Goal: Task Accomplishment & Management: Manage account settings

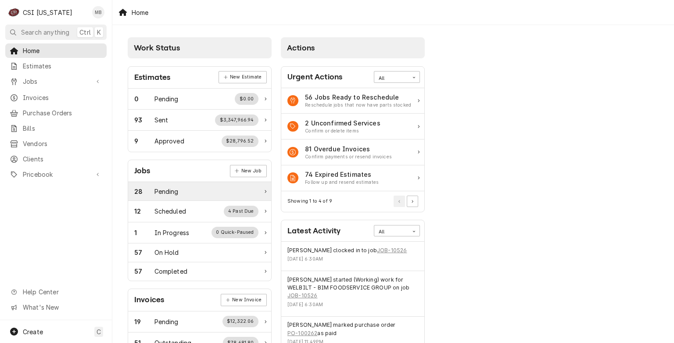
click at [218, 192] on div "28 Pending" at bounding box center [196, 191] width 124 height 9
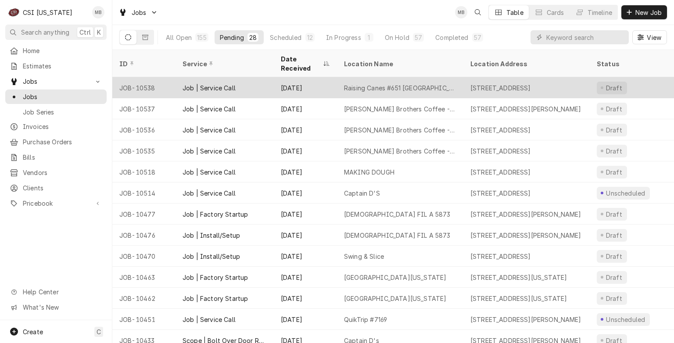
click at [252, 83] on div "Job | Service Call" at bounding box center [225, 87] width 98 height 21
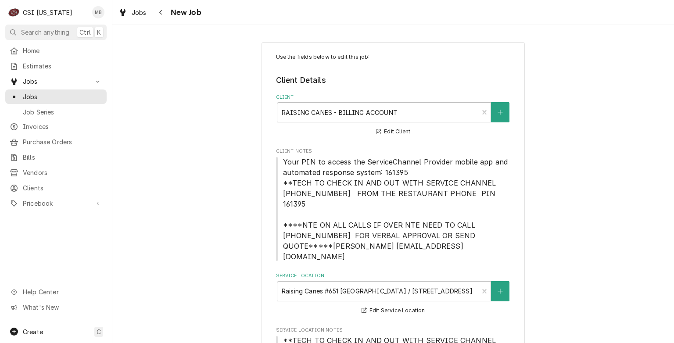
type textarea "x"
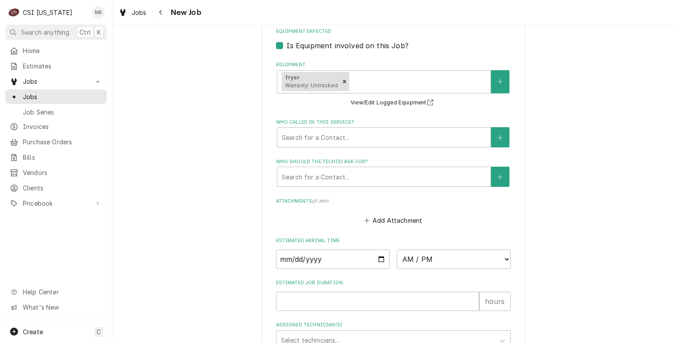
scroll to position [1019, 0]
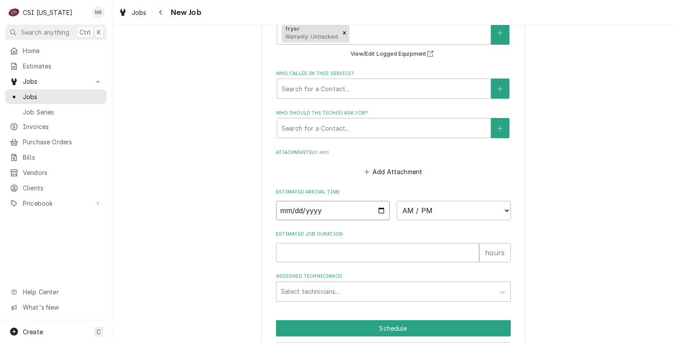
click at [382, 201] on input "Date" at bounding box center [333, 210] width 114 height 19
type input "2025-08-26"
type textarea "x"
click at [488, 201] on select "AM / PM 6:00 AM 6:15 AM 6:30 AM 6:45 AM 7:00 AM 7:15 AM 7:30 AM 7:45 AM 8:00 AM…" at bounding box center [454, 210] width 114 height 19
select select "08:00:00"
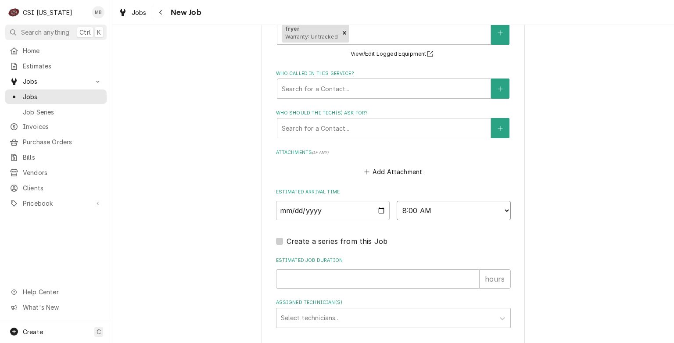
scroll to position [0, 0]
click at [334, 269] on input "Estimated Job Duration" at bounding box center [377, 278] width 203 height 19
type textarea "x"
type input "4"
type textarea "x"
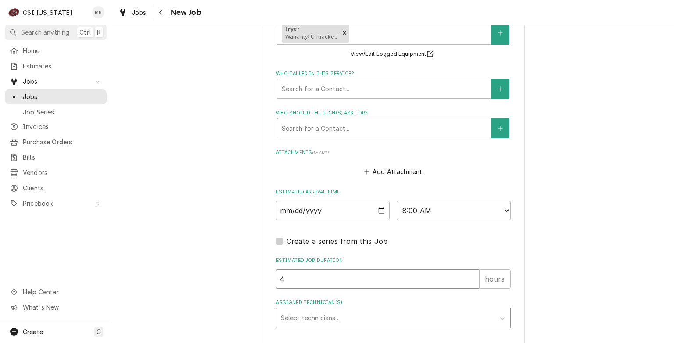
type input "4"
click at [344, 310] on div "Assigned Technician(s)" at bounding box center [385, 318] width 209 height 16
click at [329, 330] on div "[PERSON_NAME]" at bounding box center [394, 337] width 234 height 14
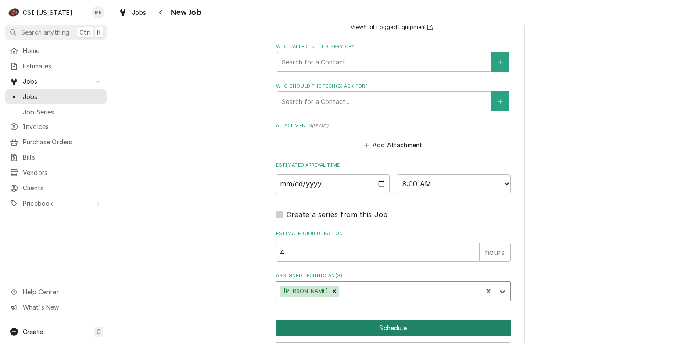
click at [372, 320] on button "Schedule" at bounding box center [393, 328] width 235 height 16
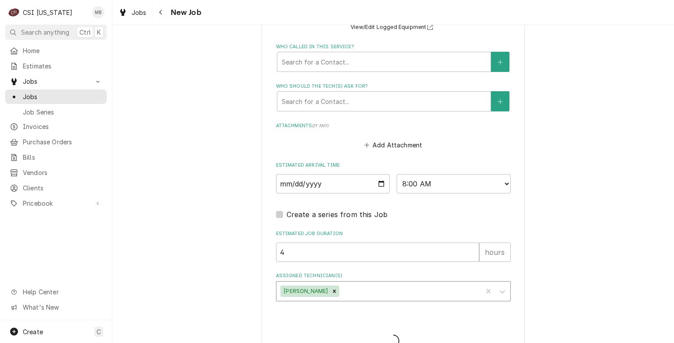
scroll to position [1016, 0]
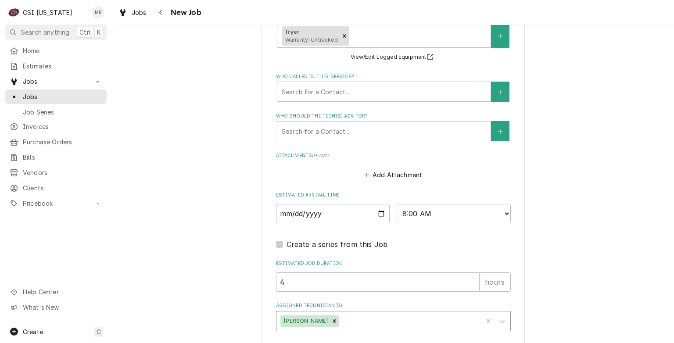
type textarea "x"
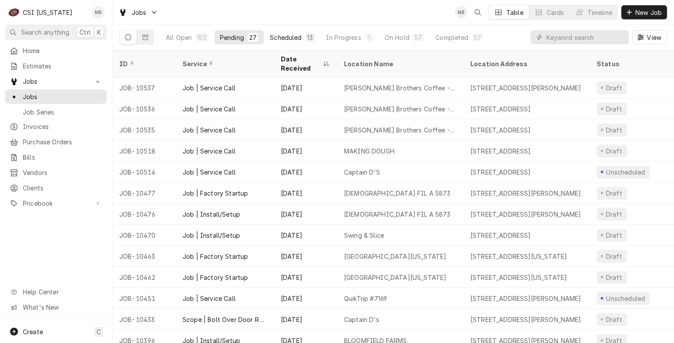
click at [283, 34] on div "Scheduled" at bounding box center [286, 37] width 32 height 9
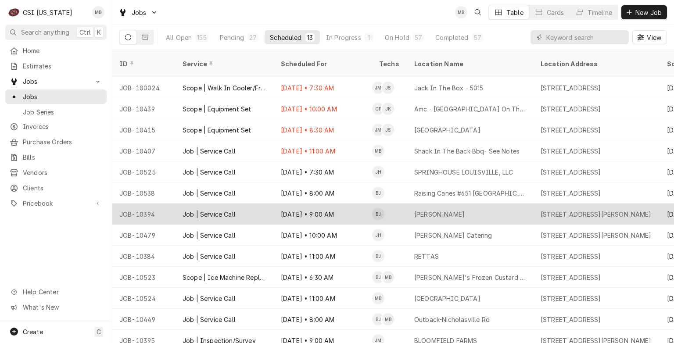
click at [329, 204] on div "Aug 26 • 9:00 AM" at bounding box center [323, 214] width 98 height 21
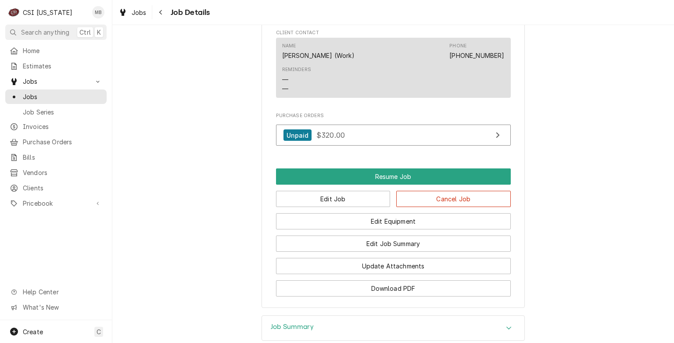
scroll to position [1186, 0]
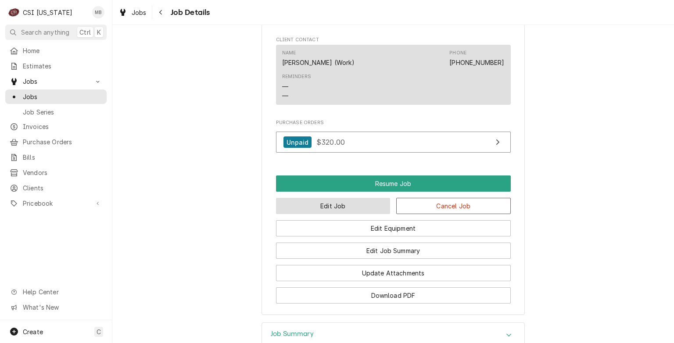
click at [340, 198] on button "Edit Job" at bounding box center [333, 206] width 115 height 16
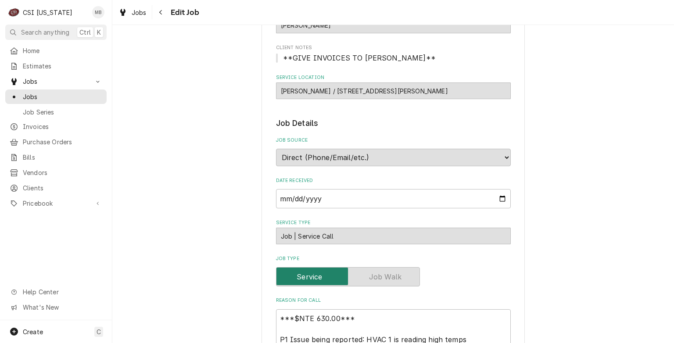
type textarea "x"
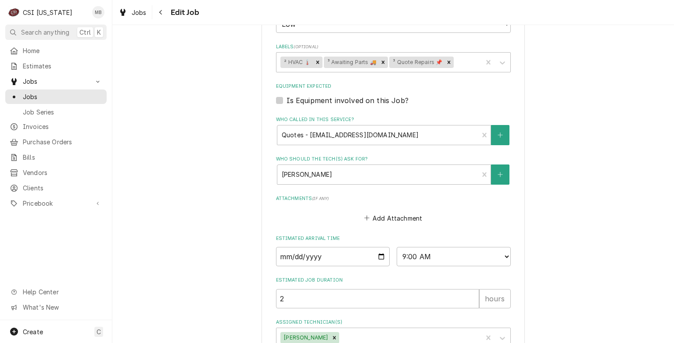
scroll to position [569, 0]
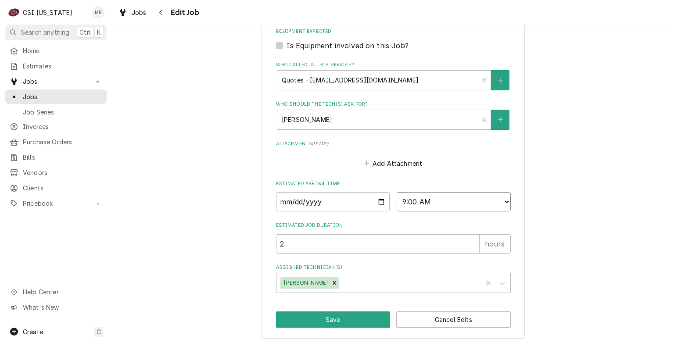
click at [480, 208] on select "AM / PM 6:00 AM 6:15 AM 6:30 AM 6:45 AM 7:00 AM 7:15 AM 7:30 AM 7:45 AM 8:00 AM…" at bounding box center [454, 201] width 114 height 19
select select "11:00:00"
click at [397, 192] on select "AM / PM 6:00 AM 6:15 AM 6:30 AM 6:45 AM 7:00 AM 7:15 AM 7:30 AM 7:45 AM 8:00 AM…" at bounding box center [454, 201] width 114 height 19
click at [343, 312] on button "Save" at bounding box center [333, 320] width 115 height 16
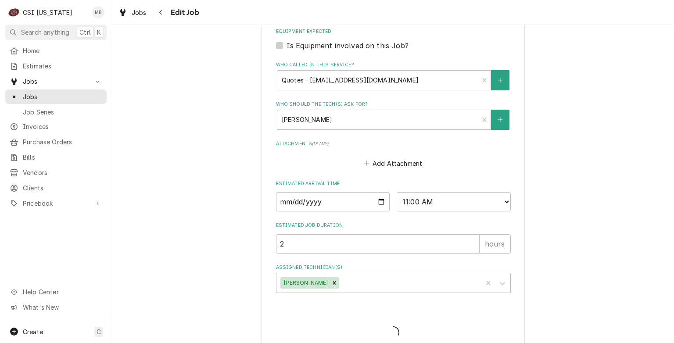
type textarea "x"
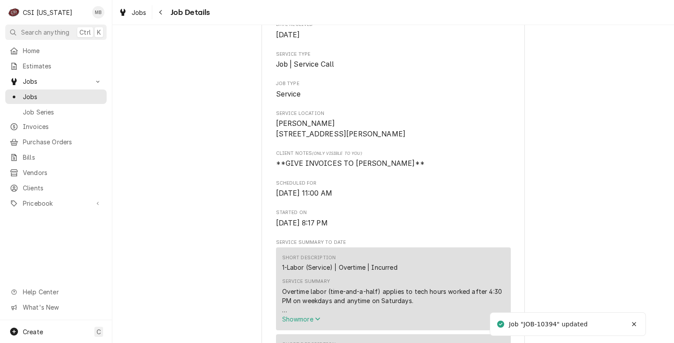
scroll to position [176, 0]
click at [18, 96] on div "Dynamic Content Wrapper" at bounding box center [14, 97] width 9 height 9
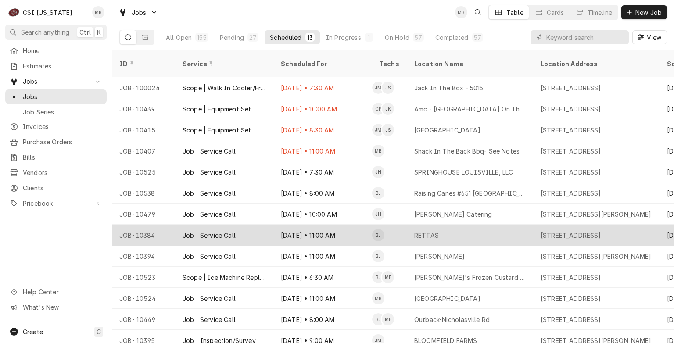
click at [252, 225] on div "Job | Service Call" at bounding box center [225, 235] width 98 height 21
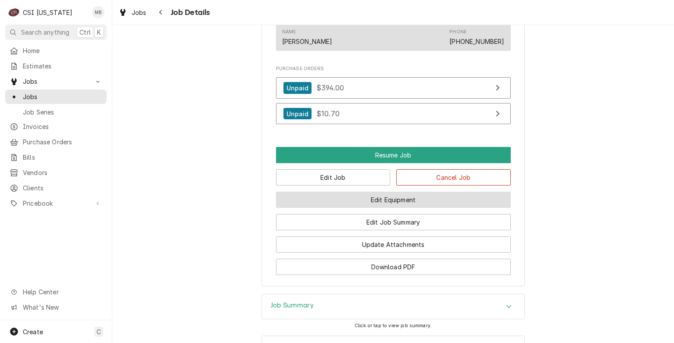
scroll to position [892, 0]
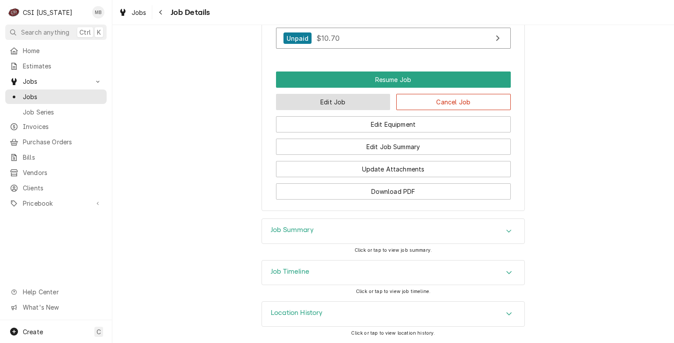
click at [354, 106] on button "Edit Job" at bounding box center [333, 102] width 115 height 16
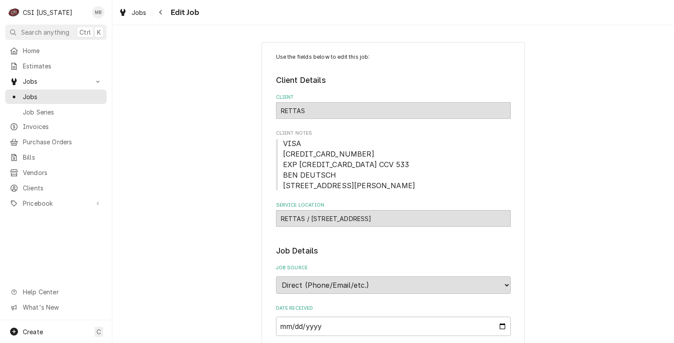
type textarea "x"
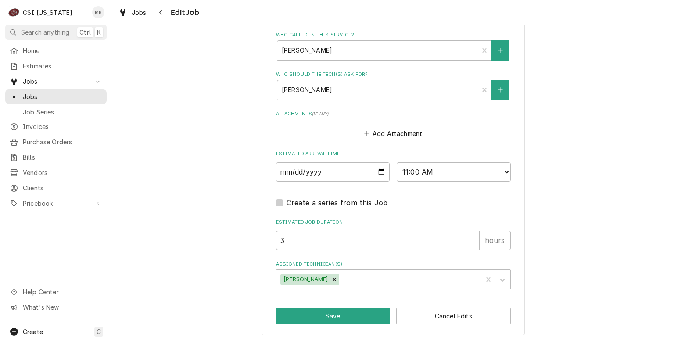
scroll to position [638, 0]
click at [437, 176] on select "AM / PM 6:00 AM 6:15 AM 6:30 AM 6:45 AM 7:00 AM 7:15 AM 7:30 AM 7:45 AM 8:00 AM…" at bounding box center [454, 171] width 114 height 19
select select "13:00:00"
click at [397, 163] on select "AM / PM 6:00 AM 6:15 AM 6:30 AM 6:45 AM 7:00 AM 7:15 AM 7:30 AM 7:45 AM 8:00 AM…" at bounding box center [454, 171] width 114 height 19
click at [348, 313] on button "Save" at bounding box center [333, 316] width 115 height 16
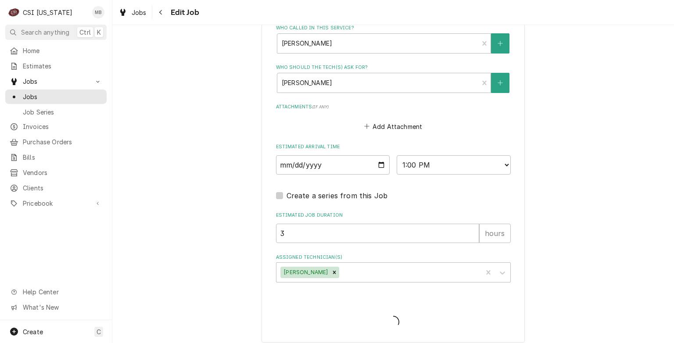
type textarea "x"
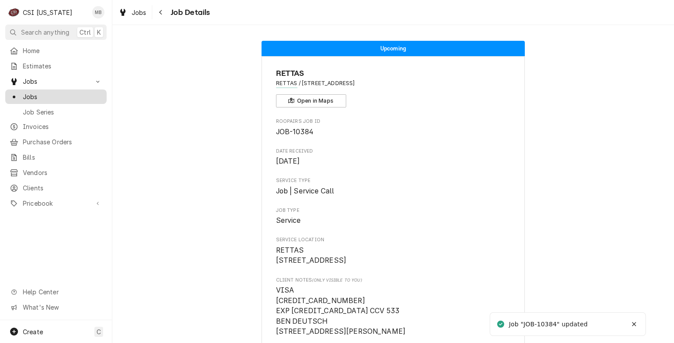
click at [33, 96] on span "Jobs" at bounding box center [62, 96] width 79 height 9
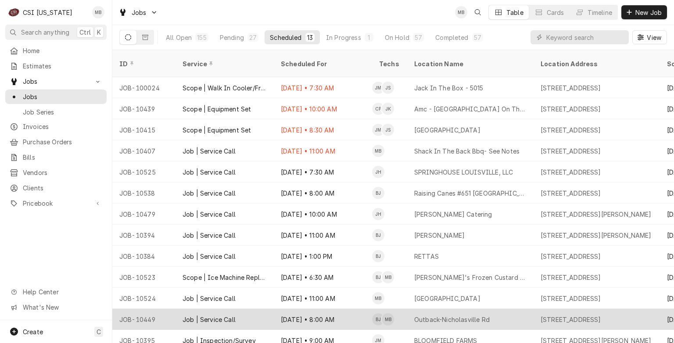
click at [332, 309] on div "Aug 28 • 8:00 AM" at bounding box center [323, 319] width 98 height 21
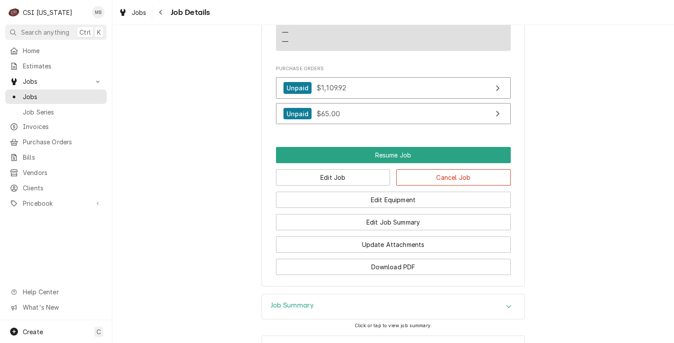
scroll to position [1404, 0]
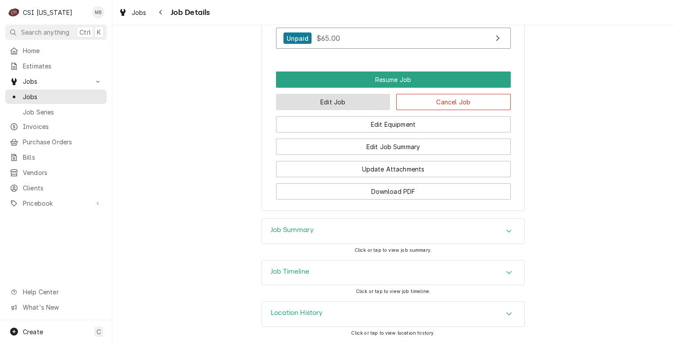
click at [321, 99] on button "Edit Job" at bounding box center [333, 102] width 115 height 16
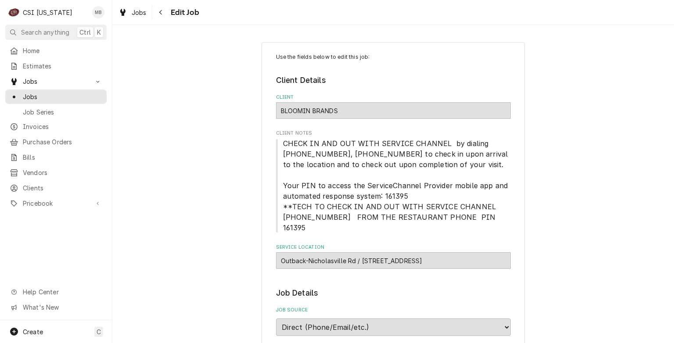
type textarea "x"
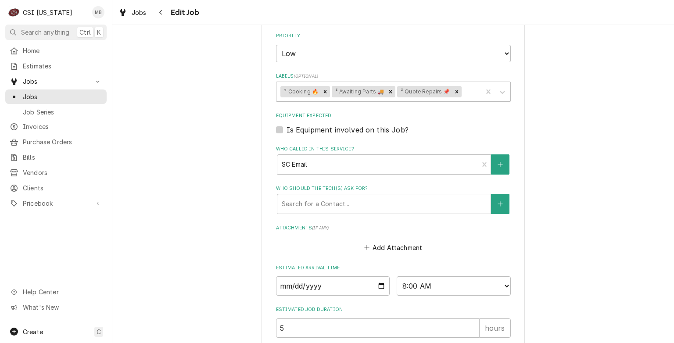
scroll to position [801, 0]
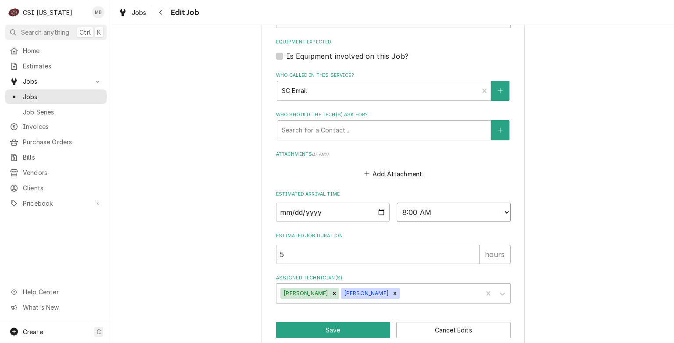
click at [411, 203] on select "AM / PM 6:00 AM 6:15 AM 6:30 AM 6:45 AM 7:00 AM 7:15 AM 7:30 AM 7:45 AM 8:00 AM…" at bounding box center [454, 212] width 114 height 19
select select "07:00:00"
click at [397, 203] on select "AM / PM 6:00 AM 6:15 AM 6:30 AM 6:45 AM 7:00 AM 7:15 AM 7:30 AM 7:45 AM 8:00 AM…" at bounding box center [454, 212] width 114 height 19
click at [349, 322] on button "Save" at bounding box center [333, 330] width 115 height 16
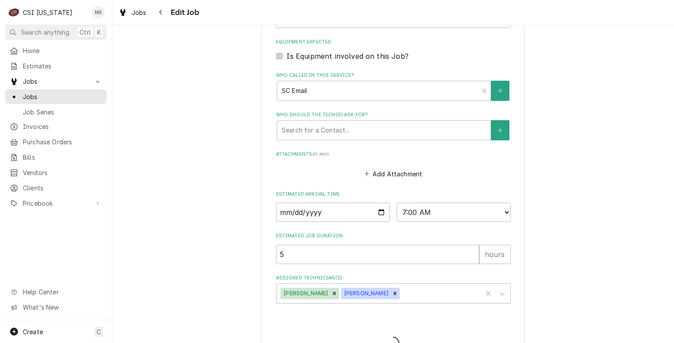
type textarea "x"
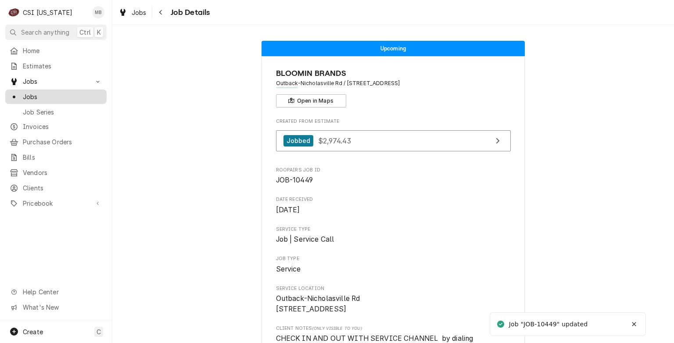
click at [42, 95] on span "Jobs" at bounding box center [62, 96] width 79 height 9
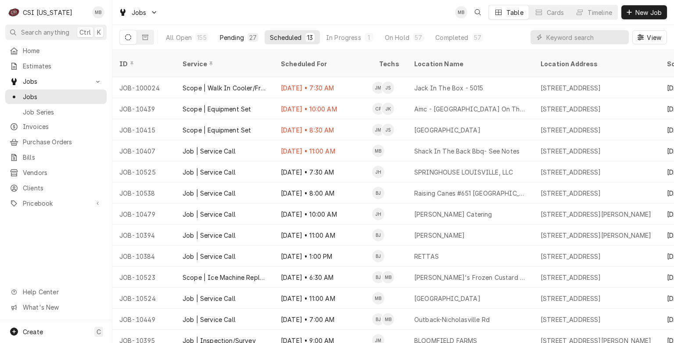
click at [251, 36] on div "27" at bounding box center [252, 37] width 7 height 9
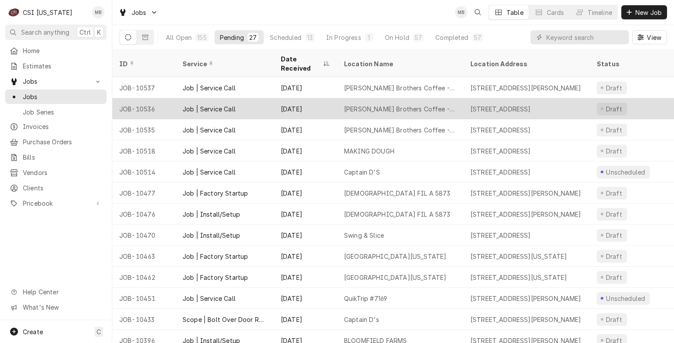
click at [243, 98] on div "Job | Service Call" at bounding box center [225, 108] width 98 height 21
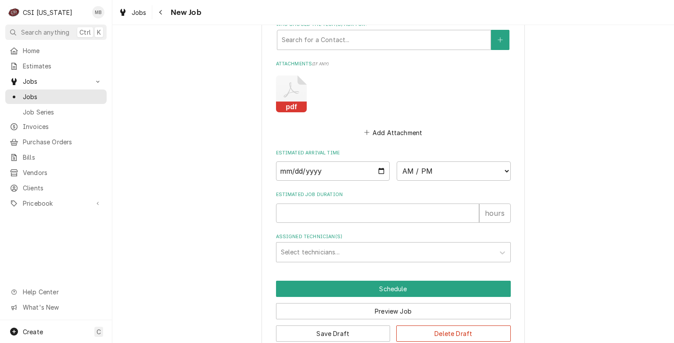
scroll to position [804, 0]
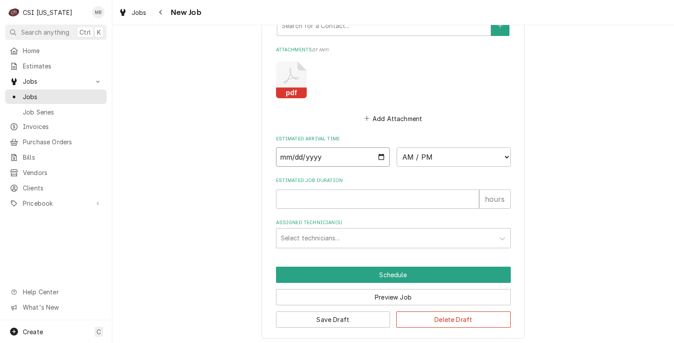
click at [381, 156] on input "Date" at bounding box center [333, 156] width 114 height 19
type textarea "x"
type input "[DATE]"
type textarea "x"
click at [429, 155] on select "AM / PM 6:00 AM 6:15 AM 6:30 AM 6:45 AM 7:00 AM 7:15 AM 7:30 AM 7:45 AM 8:00 AM…" at bounding box center [454, 156] width 114 height 19
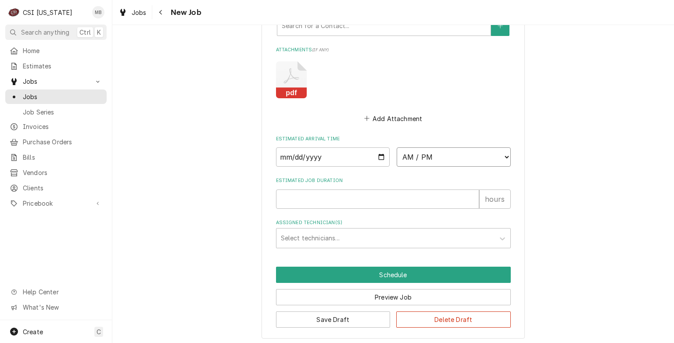
select select "10:00:00"
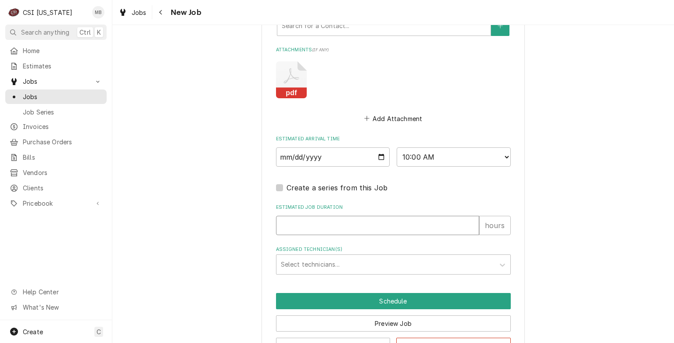
click at [351, 223] on input "Estimated Job Duration" at bounding box center [377, 225] width 203 height 19
type textarea "x"
type input "1"
type textarea "x"
type input "1"
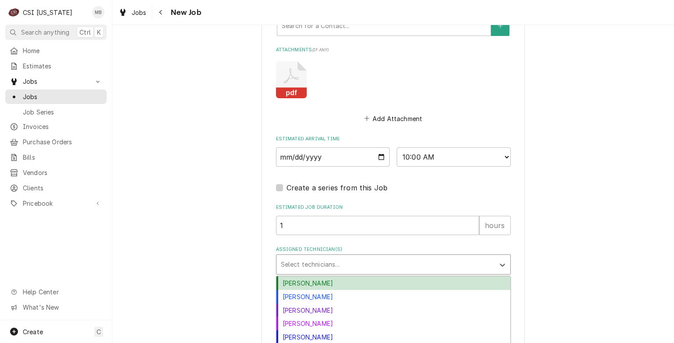
click at [334, 262] on div "Assigned Technician(s)" at bounding box center [385, 265] width 209 height 16
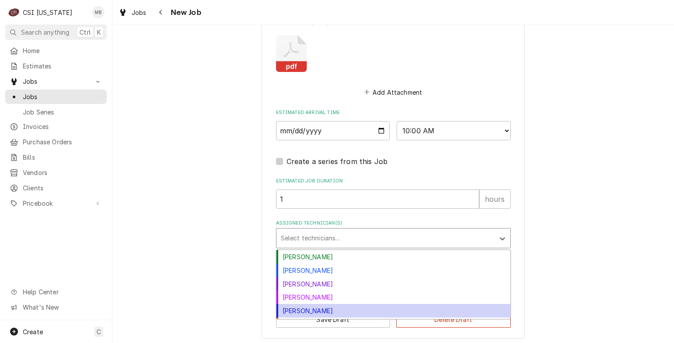
scroll to position [25, 0]
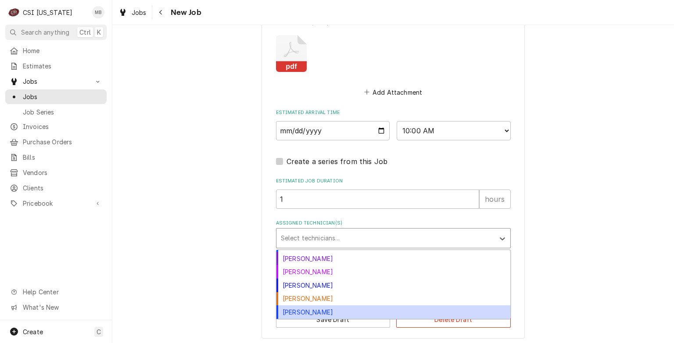
click at [313, 310] on div "Matt Brewington" at bounding box center [394, 312] width 234 height 14
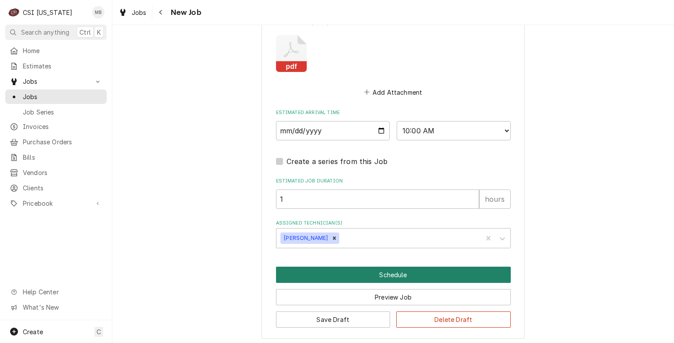
click at [346, 272] on button "Schedule" at bounding box center [393, 275] width 235 height 16
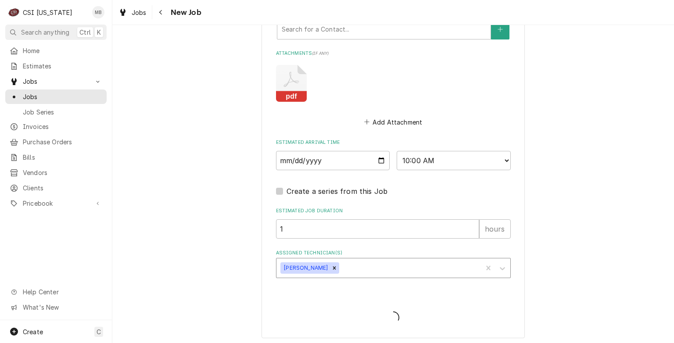
type textarea "x"
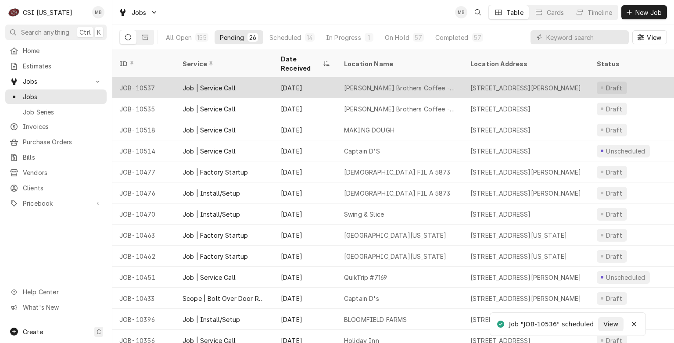
click at [260, 79] on div "Job | Service Call" at bounding box center [225, 87] width 98 height 21
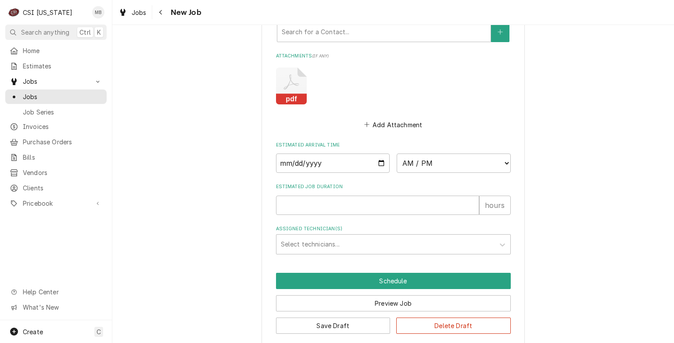
scroll to position [762, 0]
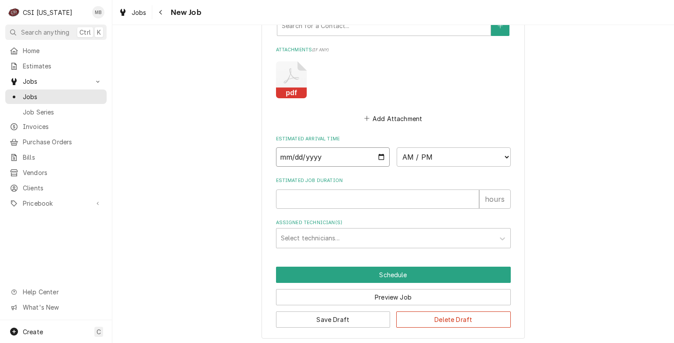
click at [377, 158] on input "Date" at bounding box center [333, 156] width 114 height 19
type textarea "x"
type input "[DATE]"
type textarea "x"
click at [442, 157] on select "AM / PM 6:00 AM 6:15 AM 6:30 AM 6:45 AM 7:00 AM 7:15 AM 7:30 AM 7:45 AM 8:00 AM…" at bounding box center [454, 156] width 114 height 19
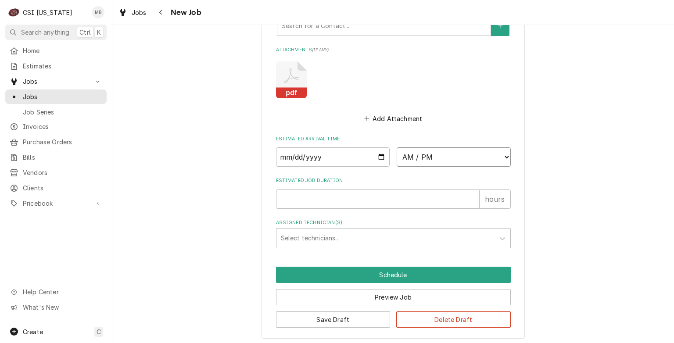
select select "12:00:00"
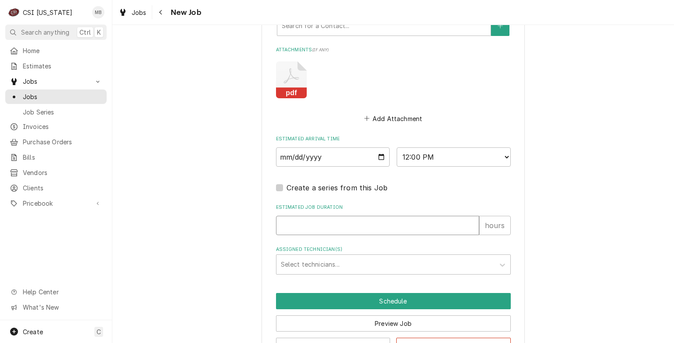
click at [332, 224] on input "Estimated Job Duration" at bounding box center [377, 225] width 203 height 19
type textarea "x"
type input "2"
type textarea "x"
type input "2"
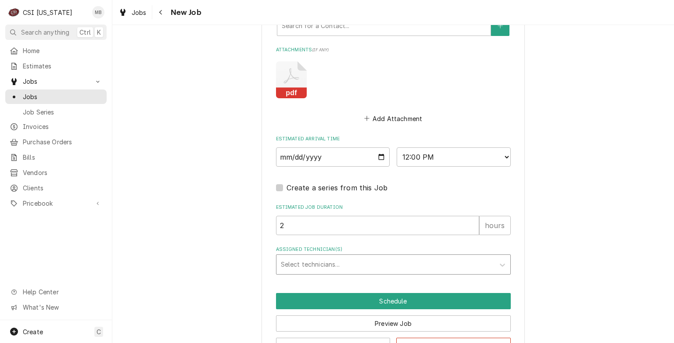
click at [309, 261] on div "Assigned Technician(s)" at bounding box center [385, 265] width 209 height 16
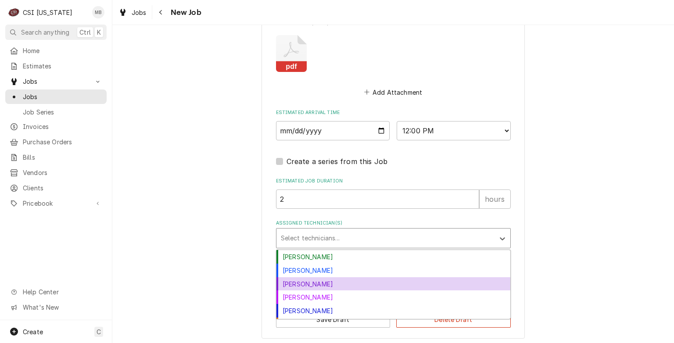
scroll to position [25, 0]
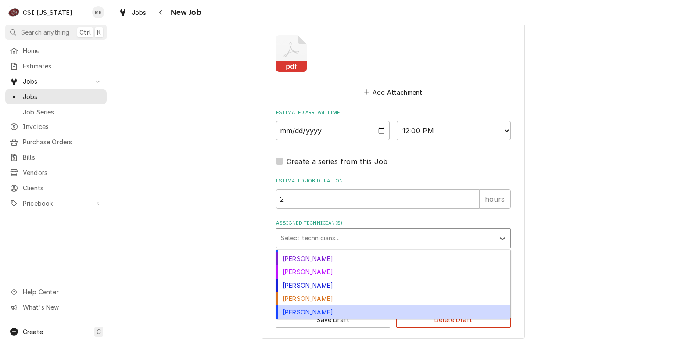
click at [314, 305] on div "[PERSON_NAME]" at bounding box center [394, 312] width 234 height 14
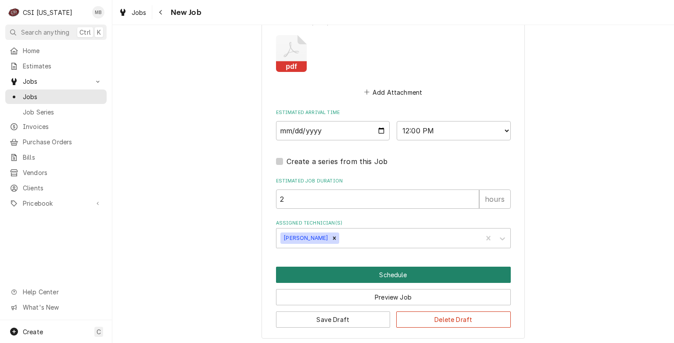
click at [328, 277] on button "Schedule" at bounding box center [393, 275] width 235 height 16
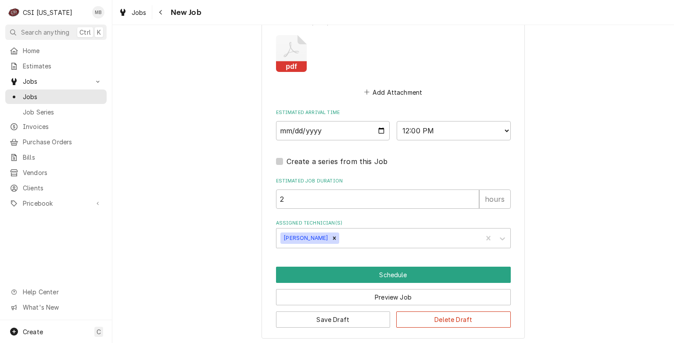
scroll to position [758, 0]
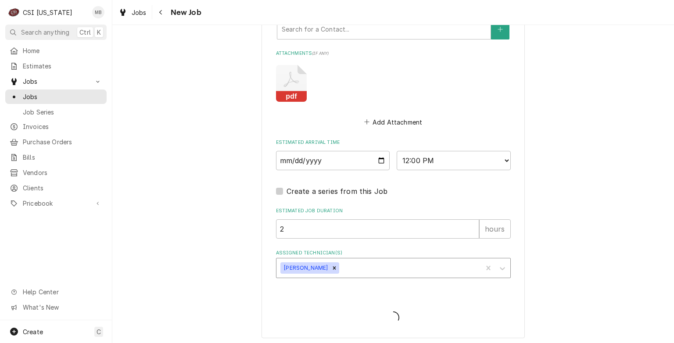
type textarea "x"
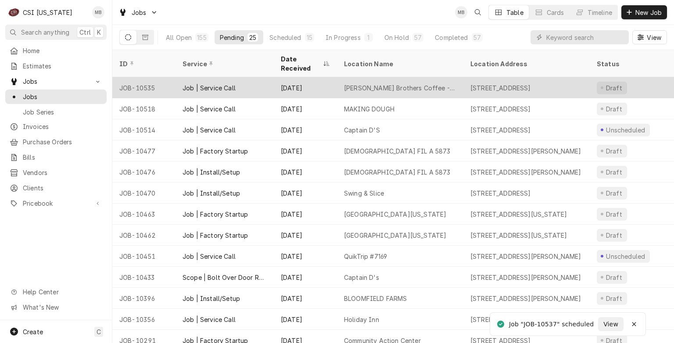
click at [348, 83] on div "[PERSON_NAME] Brothers Coffee - [PERSON_NAME]" at bounding box center [400, 87] width 112 height 9
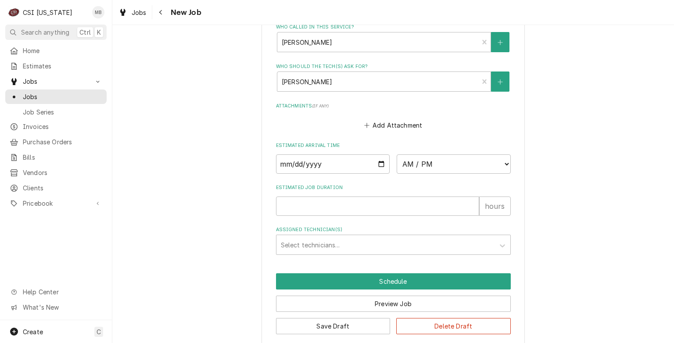
scroll to position [778, 0]
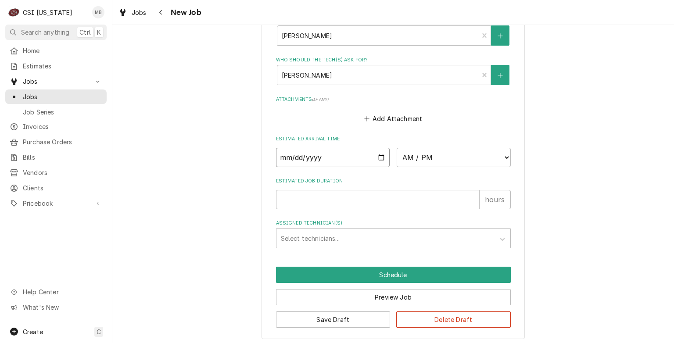
click at [376, 155] on input "Date" at bounding box center [333, 157] width 114 height 19
type textarea "x"
type input "2025-08-26"
type textarea "x"
click at [478, 152] on select "AM / PM 6:00 AM 6:15 AM 6:30 AM 6:45 AM 7:00 AM 7:15 AM 7:30 AM 7:45 AM 8:00 AM…" at bounding box center [454, 157] width 114 height 19
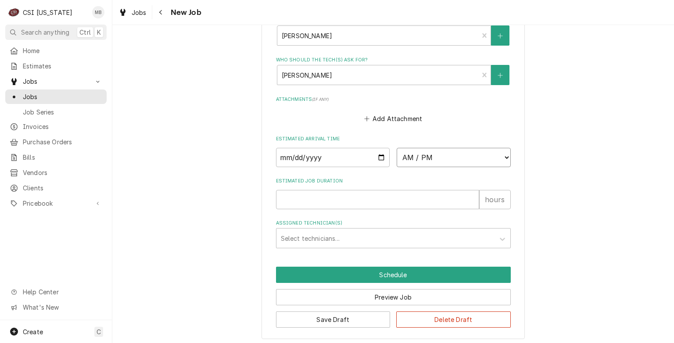
select select "07:30:00"
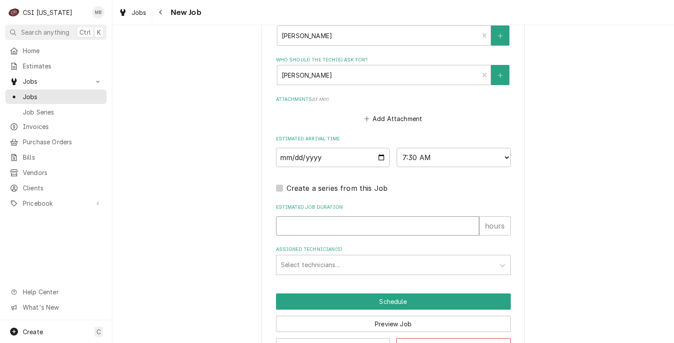
click at [384, 227] on input "Estimated Job Duration" at bounding box center [377, 225] width 203 height 19
type textarea "x"
type input "2"
type textarea "x"
type input "2"
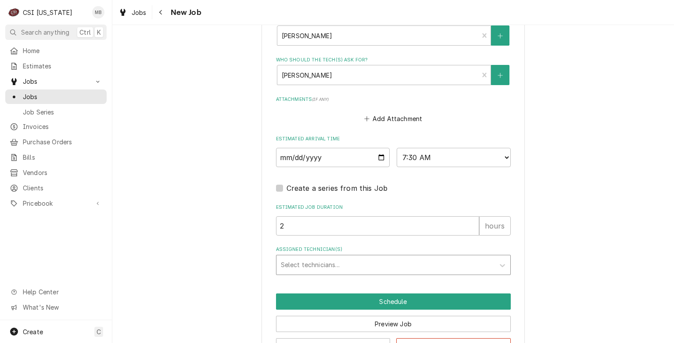
click at [308, 261] on div "Assigned Technician(s)" at bounding box center [385, 265] width 209 height 16
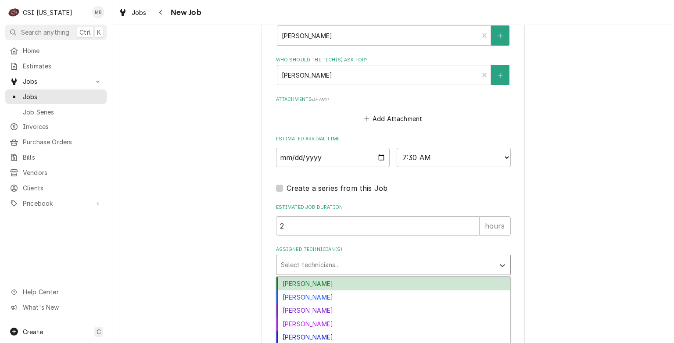
scroll to position [25, 0]
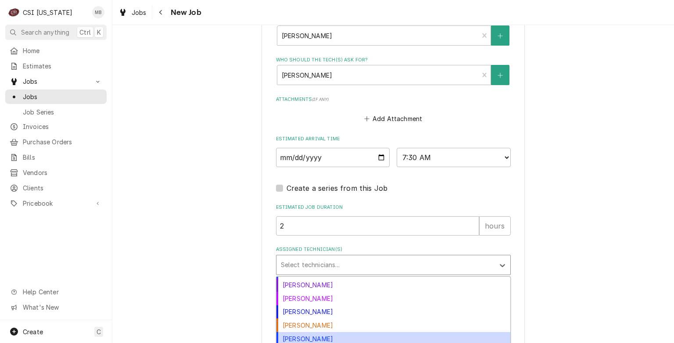
click at [315, 332] on div "Matt Brewington" at bounding box center [394, 339] width 234 height 14
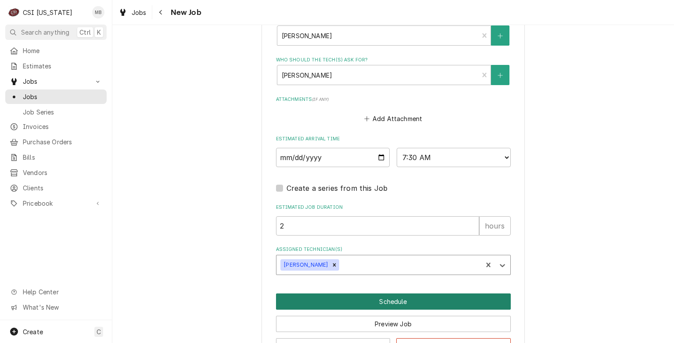
click at [328, 296] on button "Schedule" at bounding box center [393, 302] width 235 height 16
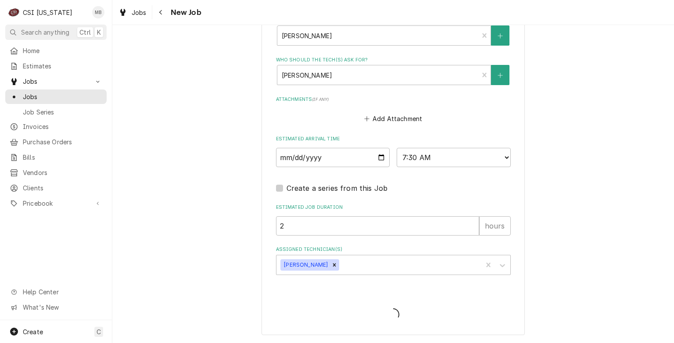
scroll to position [774, 0]
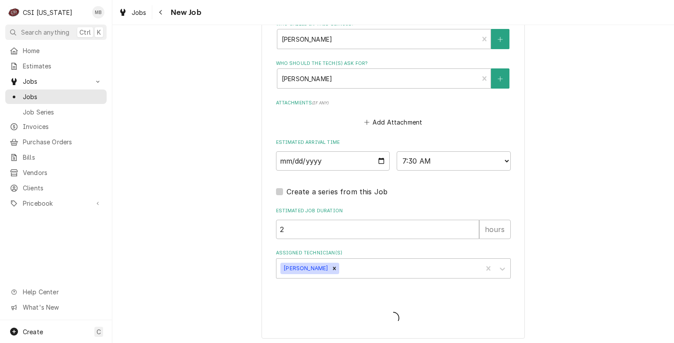
type textarea "x"
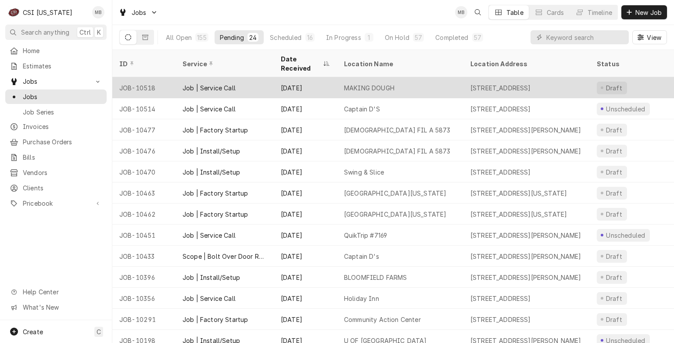
click at [281, 80] on div "[DATE]" at bounding box center [305, 87] width 63 height 21
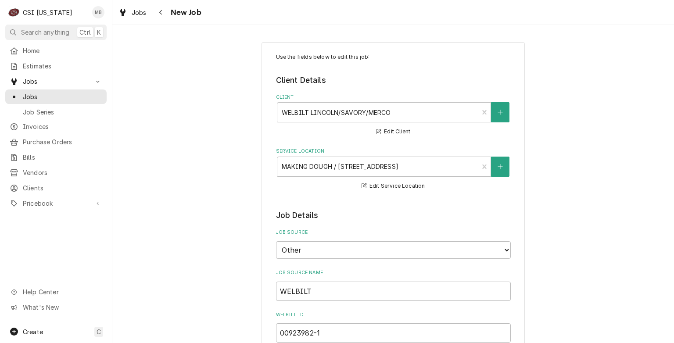
type textarea "x"
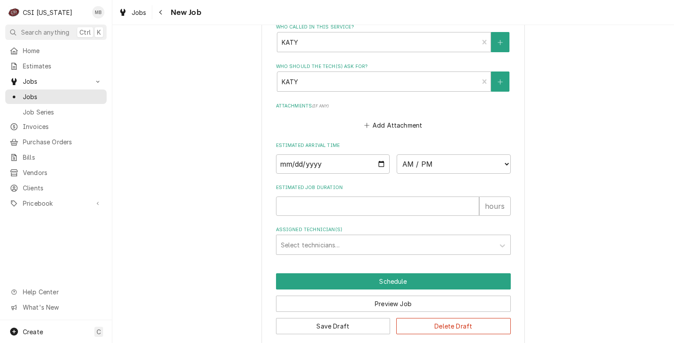
scroll to position [809, 0]
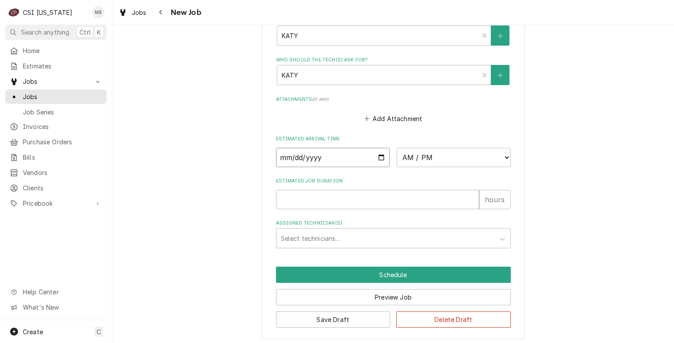
click at [380, 154] on input "Date" at bounding box center [333, 157] width 114 height 19
type input "[DATE]"
type textarea "x"
click at [421, 157] on select "AM / PM 6:00 AM 6:15 AM 6:30 AM 6:45 AM 7:00 AM 7:15 AM 7:30 AM 7:45 AM 8:00 AM…" at bounding box center [454, 157] width 114 height 19
select select "13:00:00"
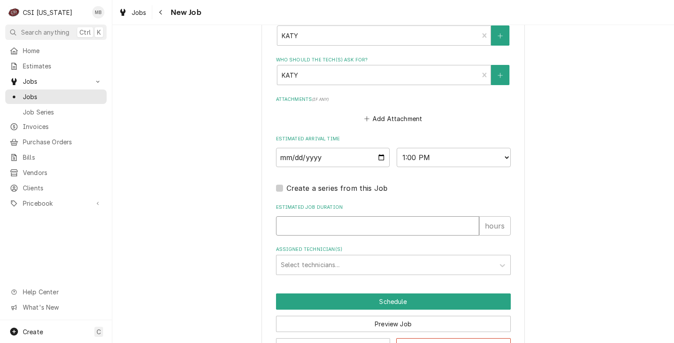
click at [345, 227] on input "Estimated Job Duration" at bounding box center [377, 225] width 203 height 19
type textarea "x"
type input "2"
type textarea "x"
type input "2"
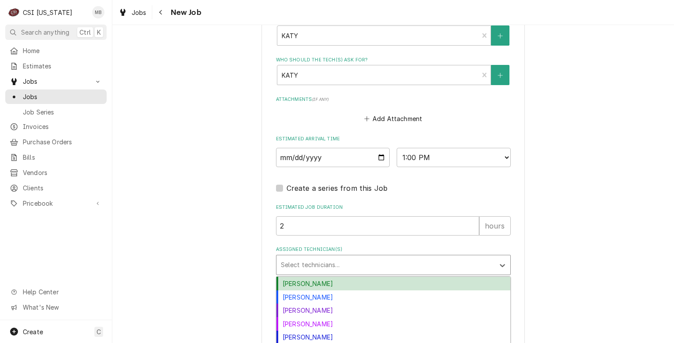
click at [346, 268] on div "Assigned Technician(s)" at bounding box center [385, 265] width 209 height 16
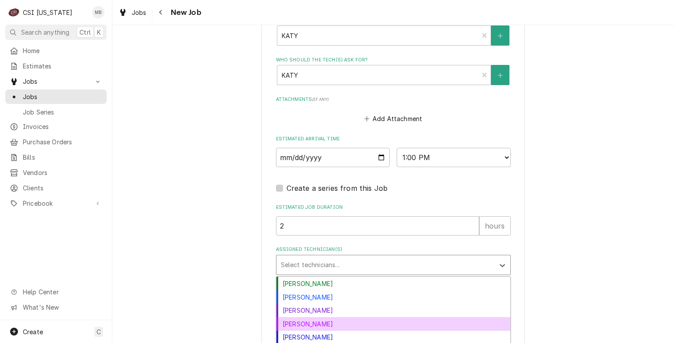
scroll to position [25, 0]
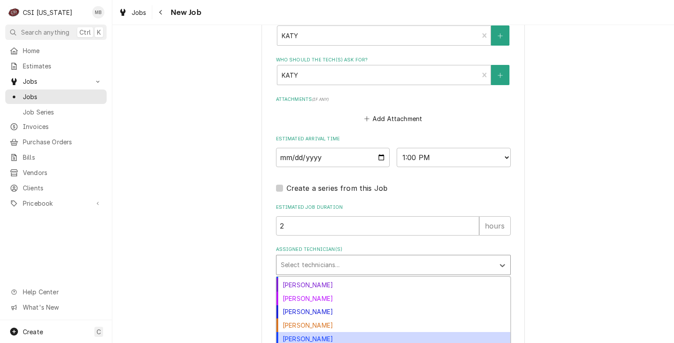
click at [312, 334] on div "Matt Brewington" at bounding box center [394, 339] width 234 height 14
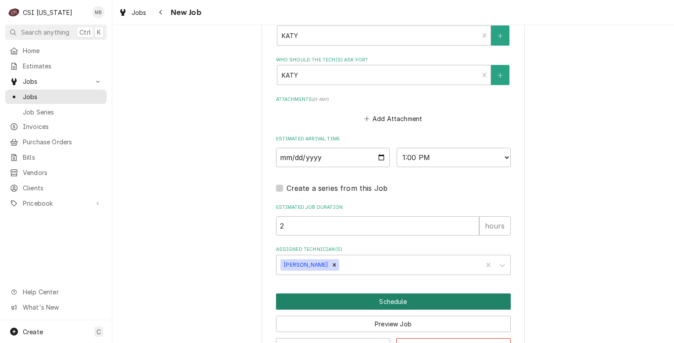
click at [351, 295] on button "Schedule" at bounding box center [393, 302] width 235 height 16
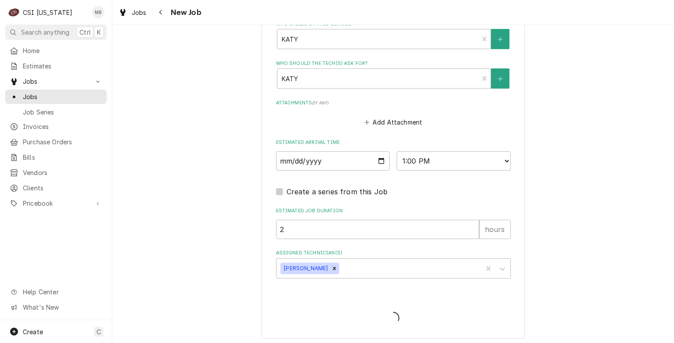
type textarea "x"
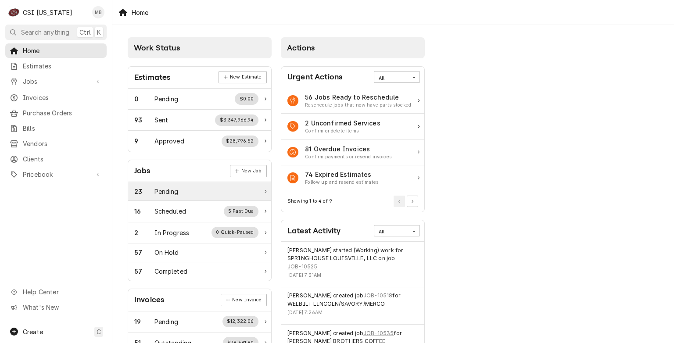
click at [205, 191] on div "23 Pending" at bounding box center [196, 191] width 124 height 9
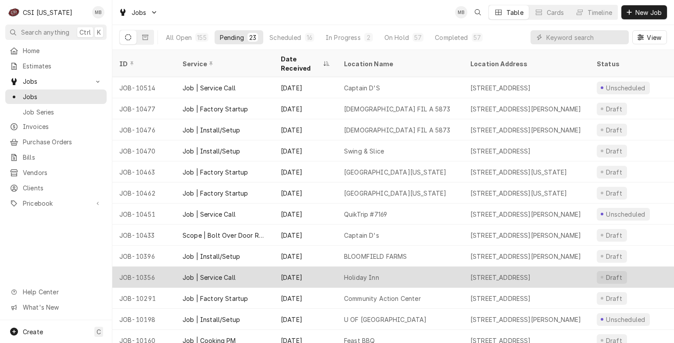
click at [298, 267] on div "[DATE]" at bounding box center [305, 277] width 63 height 21
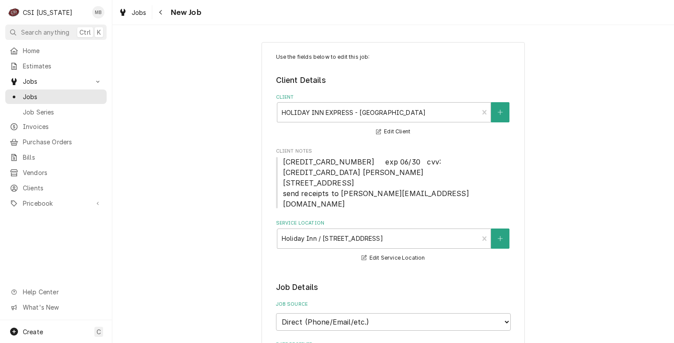
type textarea "x"
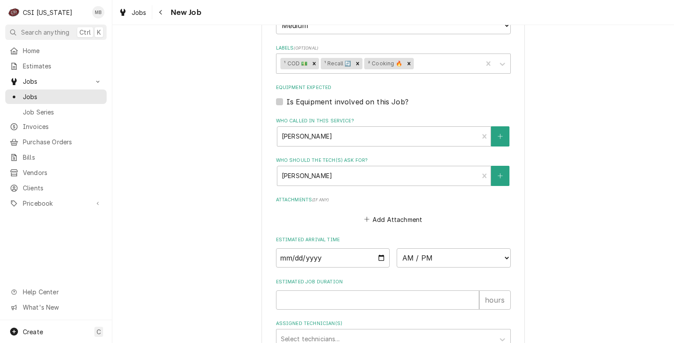
scroll to position [700, 0]
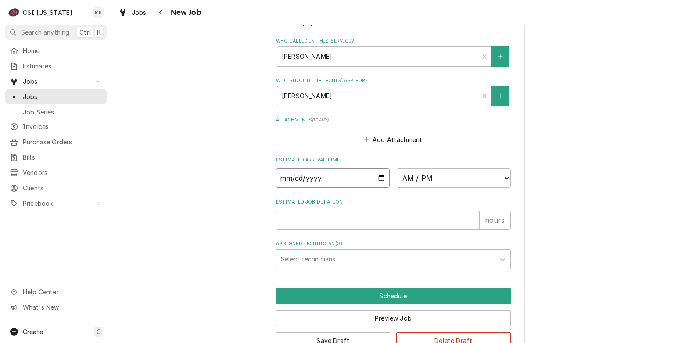
click at [377, 169] on input "Date" at bounding box center [333, 178] width 114 height 19
type input "2025-08-29"
type textarea "x"
click at [478, 169] on select "AM / PM 6:00 AM 6:15 AM 6:30 AM 6:45 AM 7:00 AM 7:15 AM 7:30 AM 7:45 AM 8:00 AM…" at bounding box center [454, 178] width 114 height 19
select select "07:00:00"
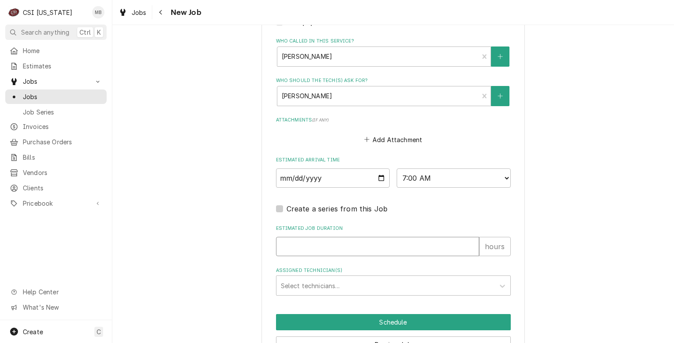
click at [370, 237] on input "Estimated Job Duration" at bounding box center [377, 246] width 203 height 19
click at [314, 237] on input "Estimated Job Duration" at bounding box center [377, 246] width 203 height 19
type textarea "x"
type input "2"
type textarea "x"
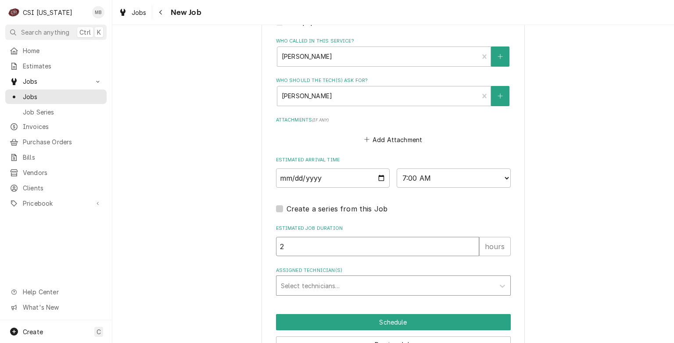
type input "2"
click at [291, 278] on div "Assigned Technician(s)" at bounding box center [385, 286] width 209 height 16
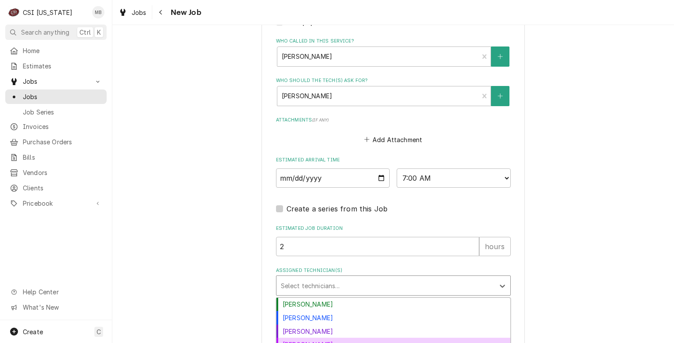
scroll to position [25, 0]
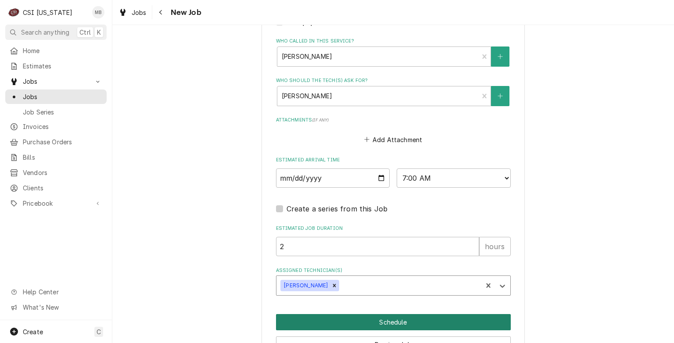
click at [372, 314] on button "Schedule" at bounding box center [393, 322] width 235 height 16
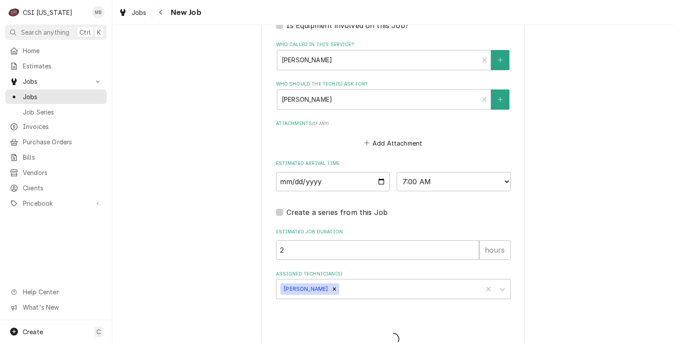
type textarea "x"
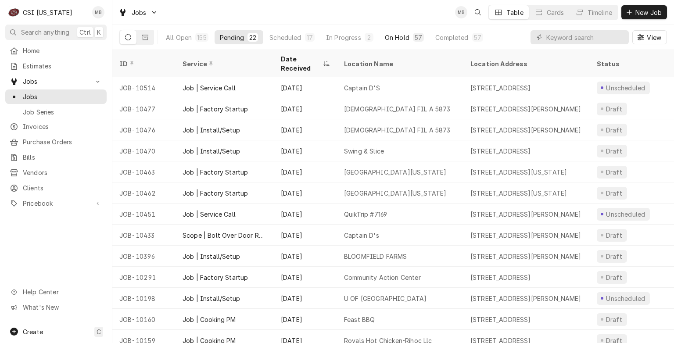
click at [380, 33] on button "On Hold 57" at bounding box center [405, 37] width 50 height 14
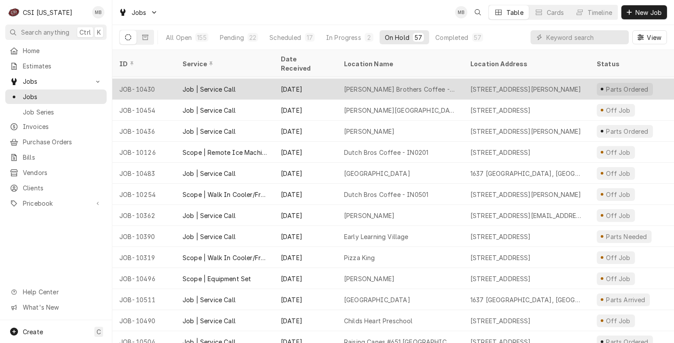
scroll to position [572, 0]
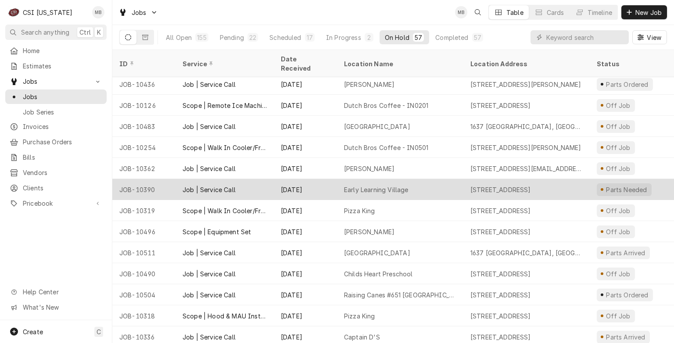
click at [447, 181] on div "Early Learning Village" at bounding box center [400, 189] width 126 height 21
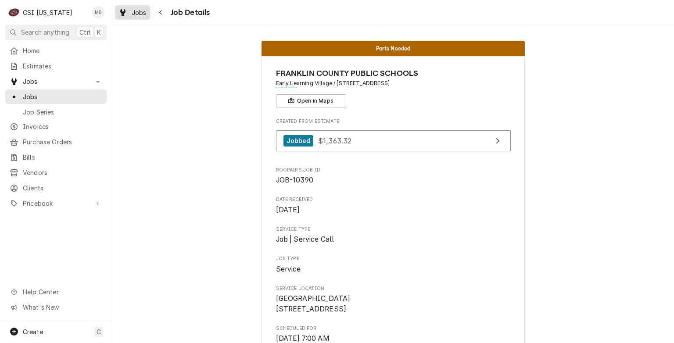
click at [142, 7] on div "Jobs" at bounding box center [133, 12] width 32 height 11
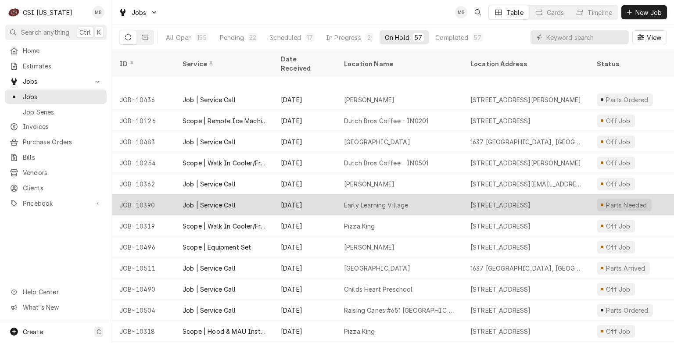
scroll to position [593, 0]
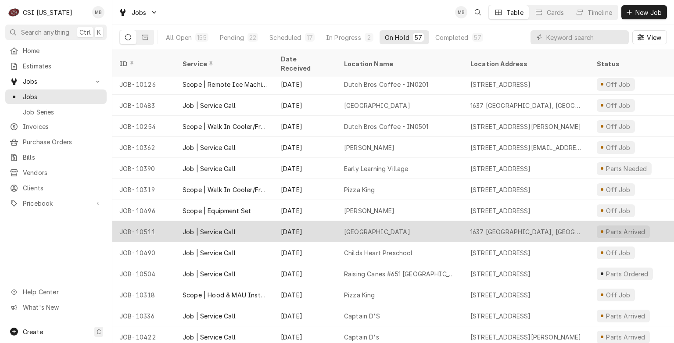
click at [305, 222] on div "[DATE]" at bounding box center [305, 231] width 63 height 21
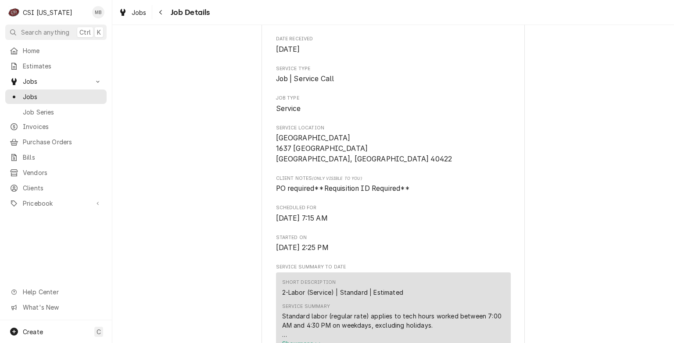
scroll to position [88, 0]
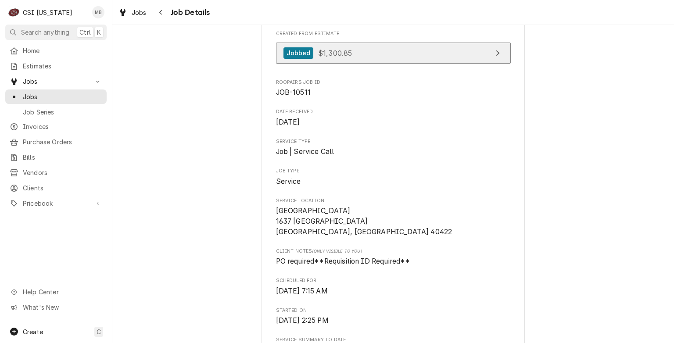
click at [320, 61] on link "Jobbed $1,300.85" at bounding box center [393, 54] width 235 height 22
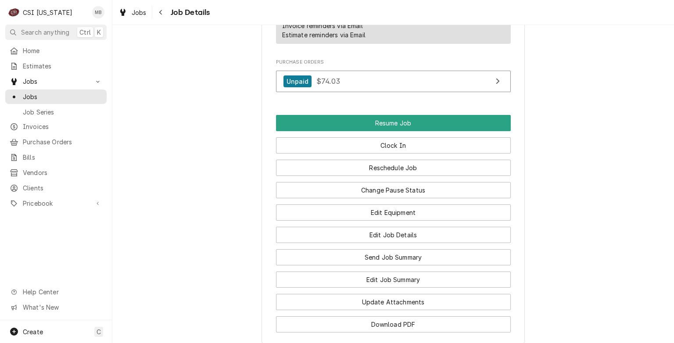
scroll to position [966, 0]
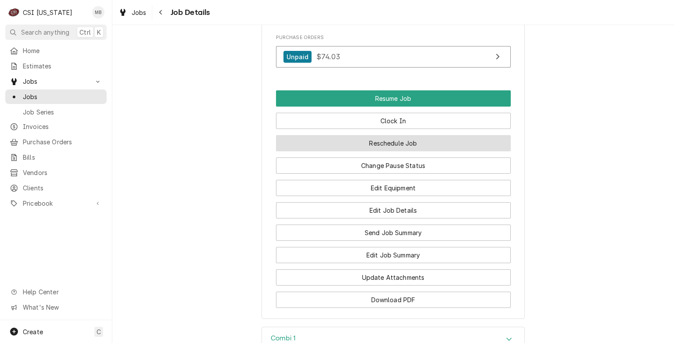
click at [374, 135] on button "Reschedule Job" at bounding box center [393, 143] width 235 height 16
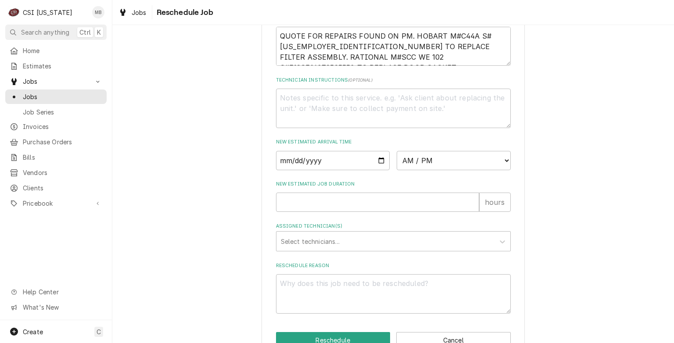
scroll to position [312, 0]
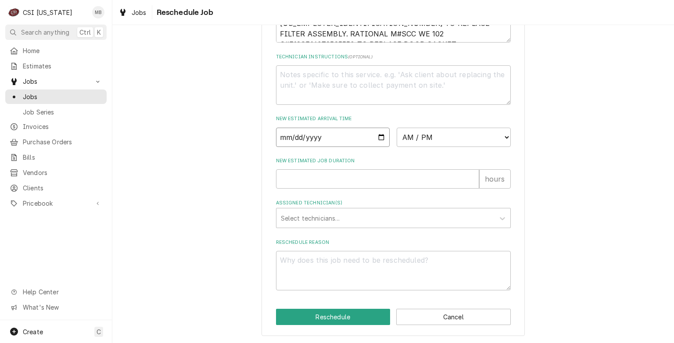
click at [378, 137] on input "Date" at bounding box center [333, 137] width 114 height 19
type input "2025-08-28"
type textarea "x"
click at [463, 135] on select "AM / PM 6:00 AM 6:15 AM 6:30 AM 6:45 AM 7:00 AM 7:15 AM 7:30 AM 7:45 AM 8:00 AM…" at bounding box center [454, 137] width 114 height 19
select select "10:00:00"
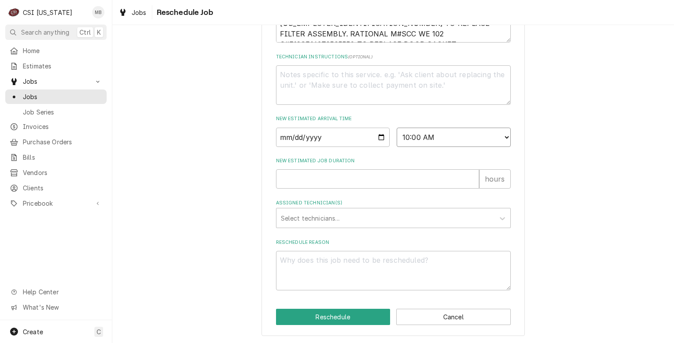
click at [397, 128] on select "AM / PM 6:00 AM 6:15 AM 6:30 AM 6:45 AM 7:00 AM 7:15 AM 7:30 AM 7:45 AM 8:00 AM…" at bounding box center [454, 137] width 114 height 19
click at [343, 179] on input "New Estimated Job Duration" at bounding box center [377, 178] width 203 height 19
type textarea "x"
type input "3"
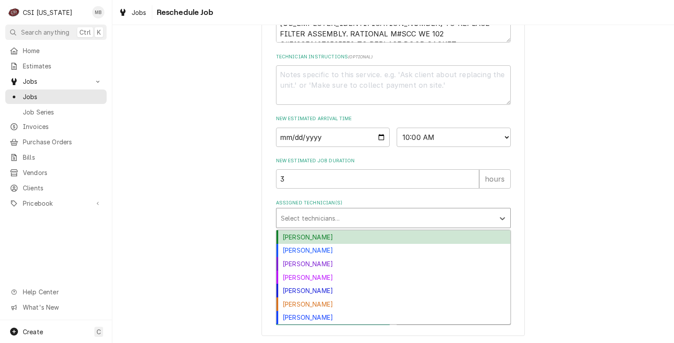
click at [339, 223] on div "Assigned Technician(s)" at bounding box center [385, 218] width 209 height 16
click at [334, 236] on div "Bryant Jolley" at bounding box center [394, 237] width 234 height 14
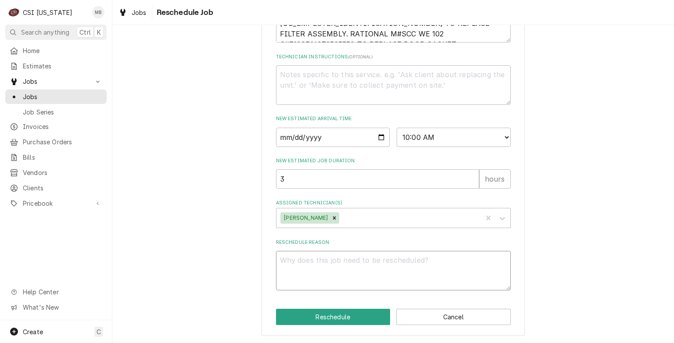
click at [323, 256] on textarea "Reschedule Reason" at bounding box center [393, 271] width 235 height 40
type textarea "x"
type textarea "p"
type textarea "x"
type textarea "pa"
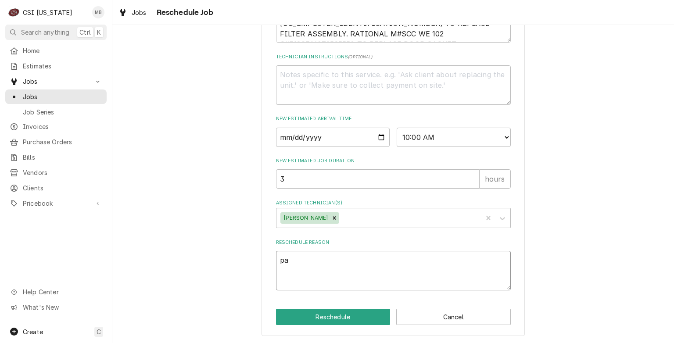
type textarea "x"
type textarea "par"
type textarea "x"
type textarea "part"
type textarea "x"
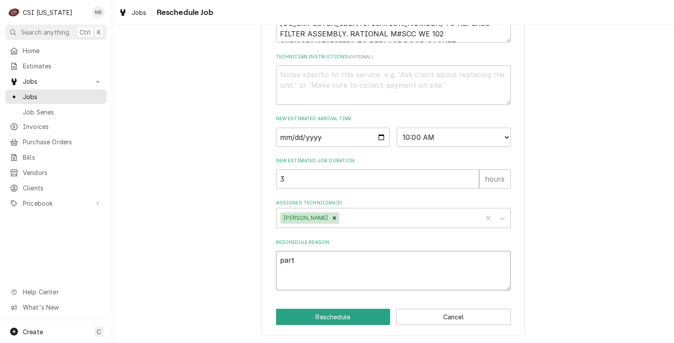
type textarea "parts"
type textarea "x"
type textarea "parts"
type textarea "x"
type textarea "parts a"
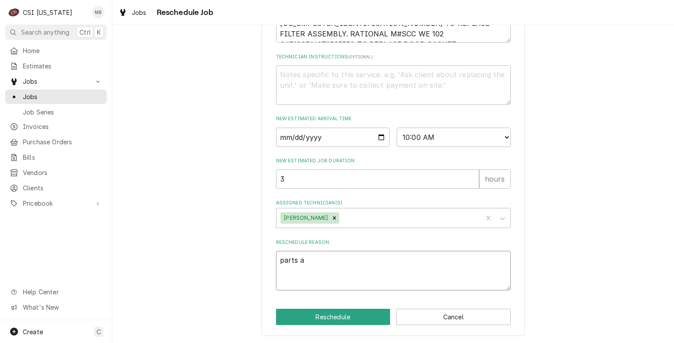
type textarea "x"
type textarea "parts ar"
type textarea "x"
type textarea "parts arr"
type textarea "x"
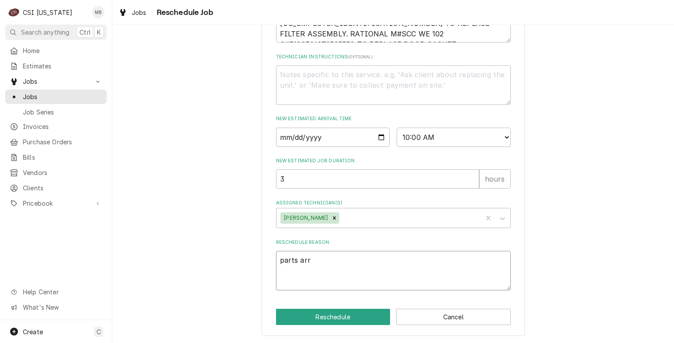
type textarea "parts arri"
type textarea "x"
type textarea "parts arriv"
type textarea "x"
type textarea "parts arrive"
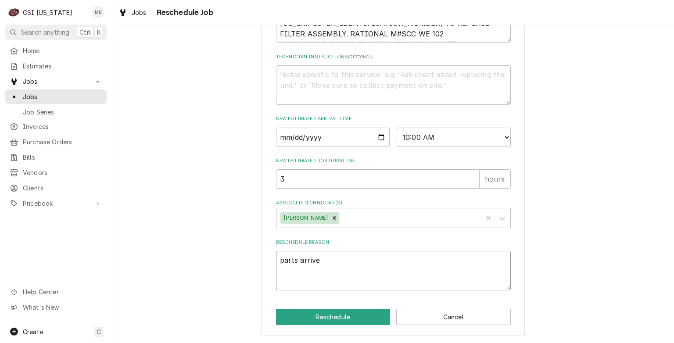
type textarea "x"
type textarea "parts arrived"
click at [348, 321] on button "Reschedule" at bounding box center [333, 317] width 115 height 16
type textarea "x"
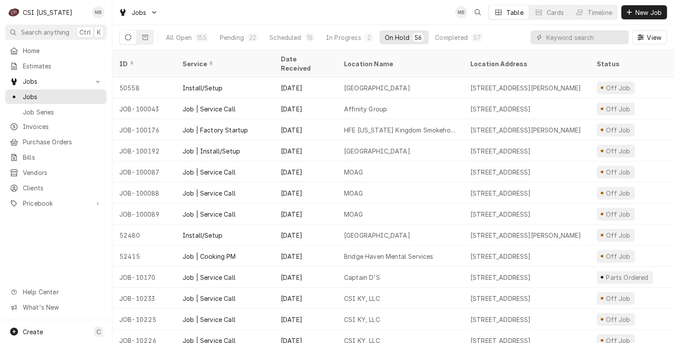
click at [663, 1] on div "Jobs MB Table Cards Timeline New Job" at bounding box center [393, 12] width 562 height 25
